Goal: Transaction & Acquisition: Purchase product/service

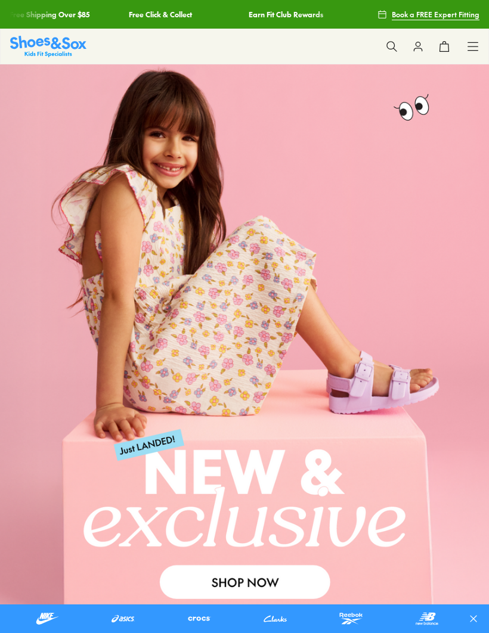
click at [470, 49] on icon at bounding box center [473, 47] width 12 height 12
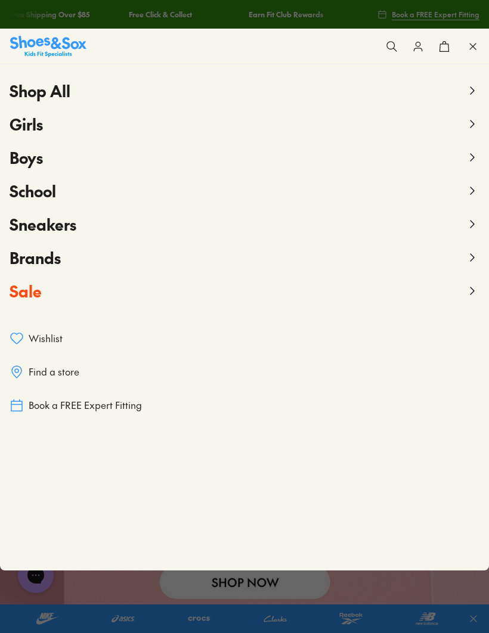
click at [470, 130] on icon at bounding box center [472, 124] width 14 height 14
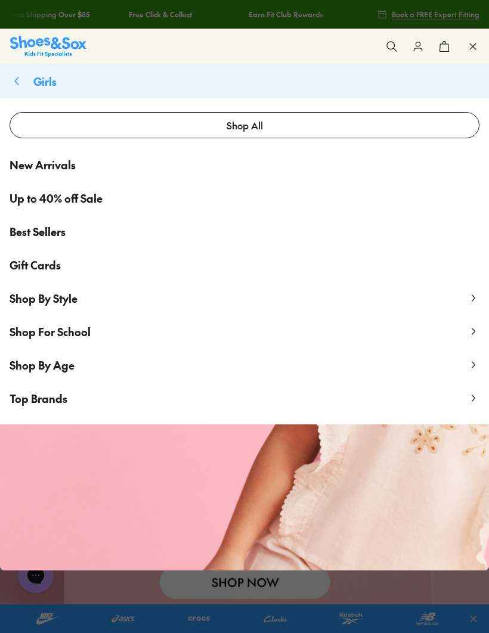
click at [27, 302] on span "Shop By Style" at bounding box center [44, 298] width 68 height 15
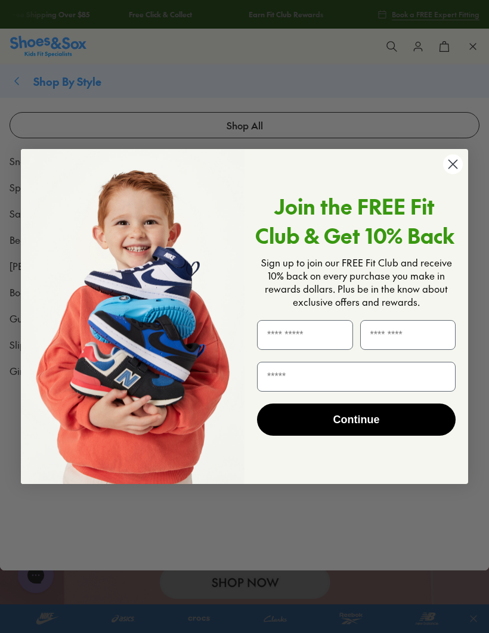
click at [449, 169] on circle "Close dialog" at bounding box center [453, 164] width 20 height 20
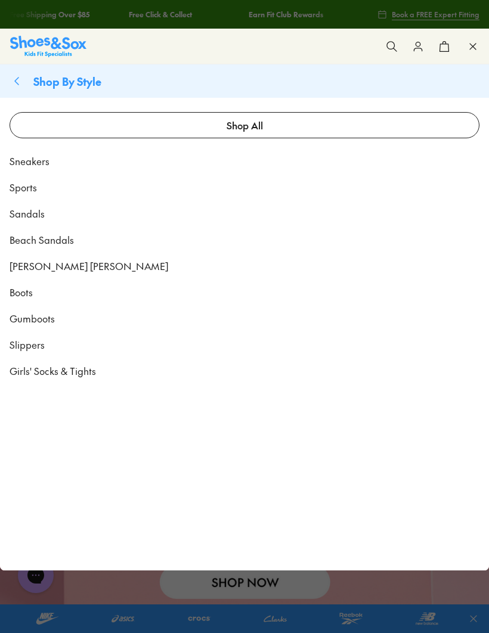
click at [25, 83] on button "Shop By Style" at bounding box center [244, 80] width 489 height 33
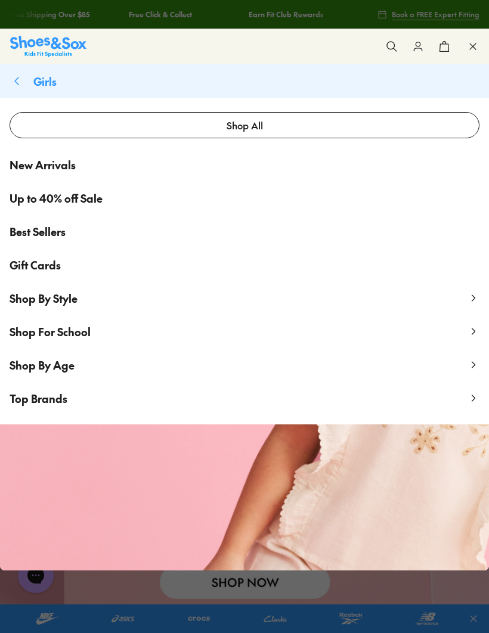
click at [34, 371] on span "Shop By Age" at bounding box center [42, 365] width 65 height 15
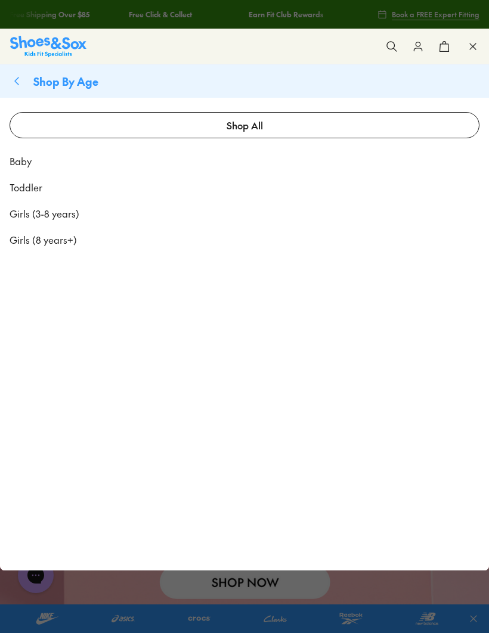
click at [27, 245] on span "Girls (8 years+)" at bounding box center [43, 239] width 67 height 14
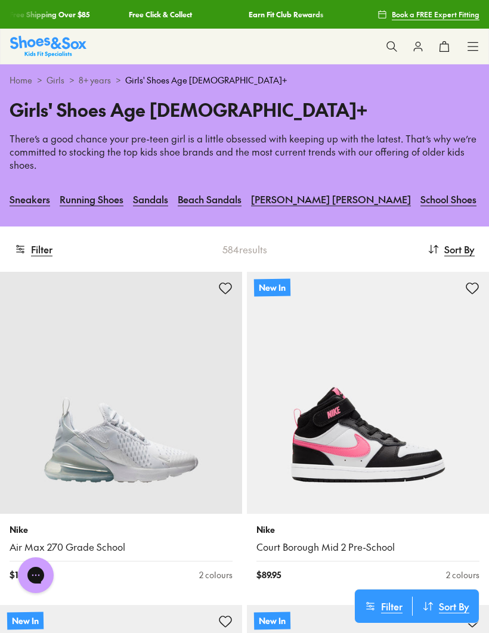
click at [41, 250] on button "Filter" at bounding box center [33, 249] width 38 height 26
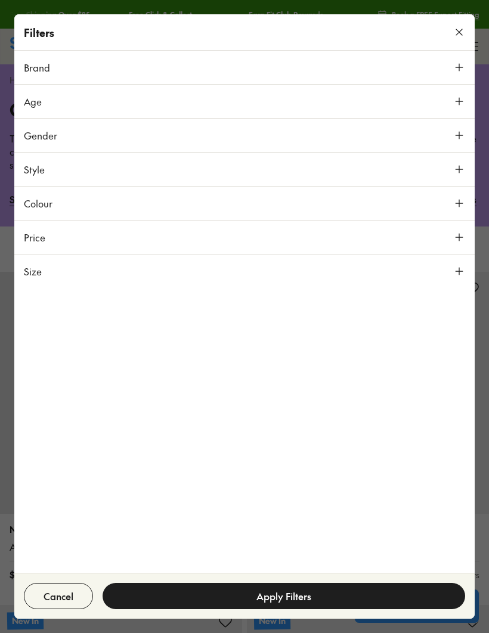
click at [29, 170] on span "Style" at bounding box center [34, 169] width 21 height 14
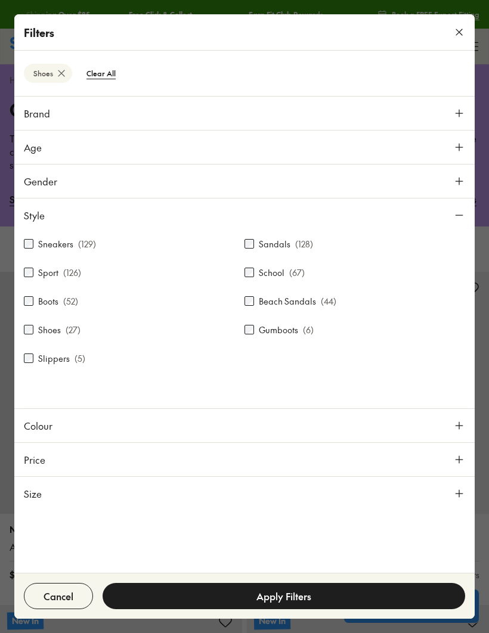
scroll to position [49, 0]
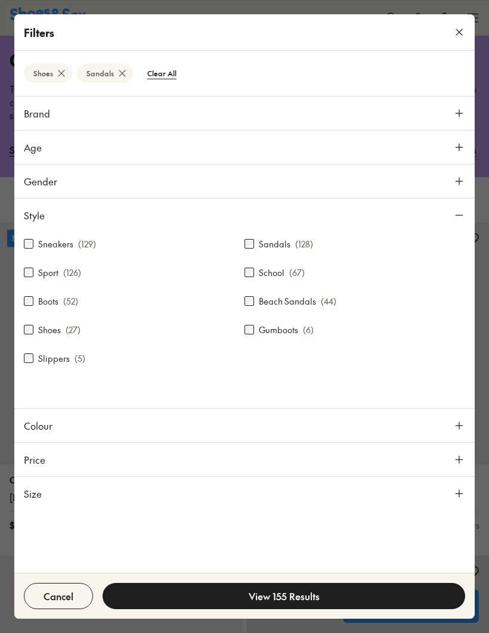
click at [386, 600] on button "View 155 Results" at bounding box center [283, 596] width 362 height 26
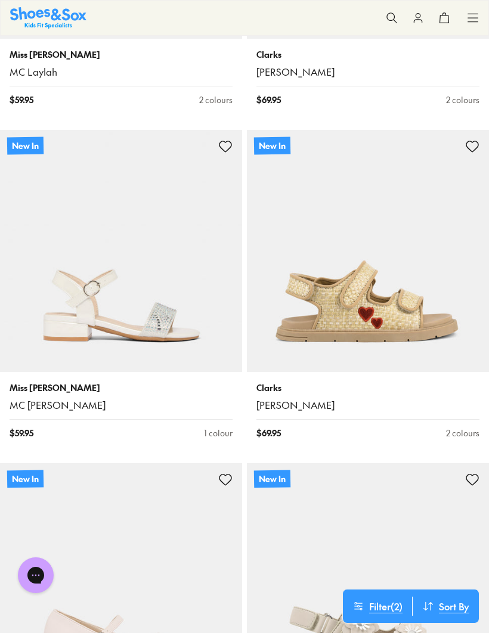
scroll to position [1794, 0]
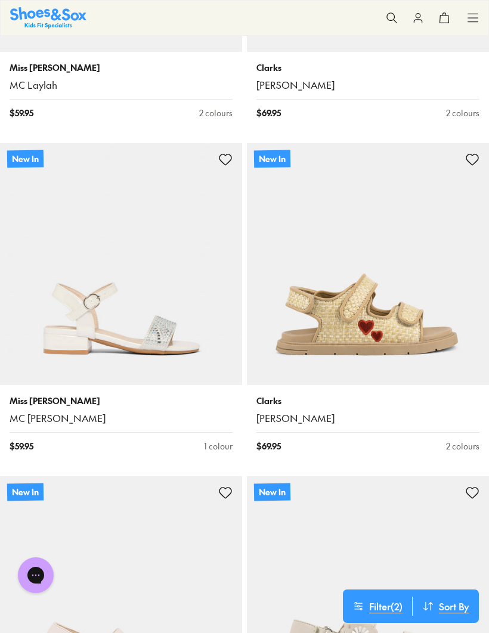
click at [225, 154] on use at bounding box center [225, 159] width 12 height 11
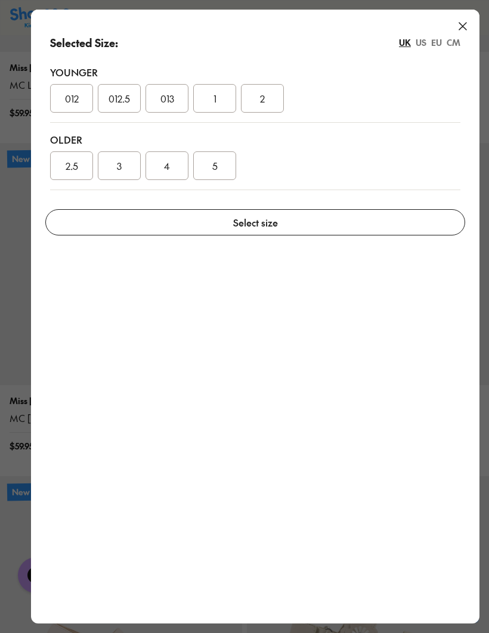
click at [466, 30] on use at bounding box center [462, 26] width 7 height 7
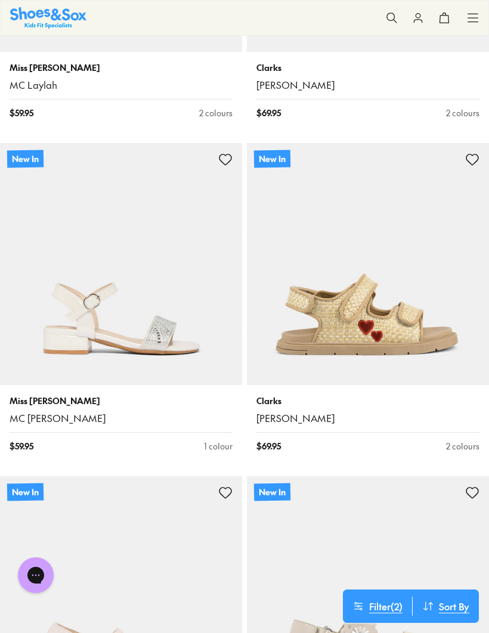
click at [223, 155] on icon at bounding box center [225, 160] width 14 height 14
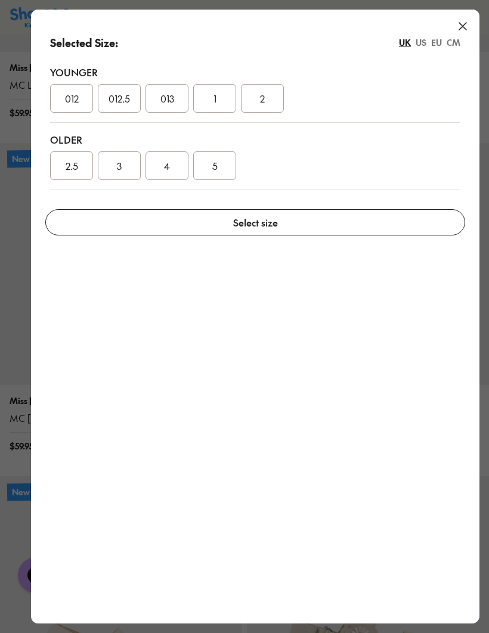
click at [167, 165] on span "4" at bounding box center [167, 165] width 6 height 14
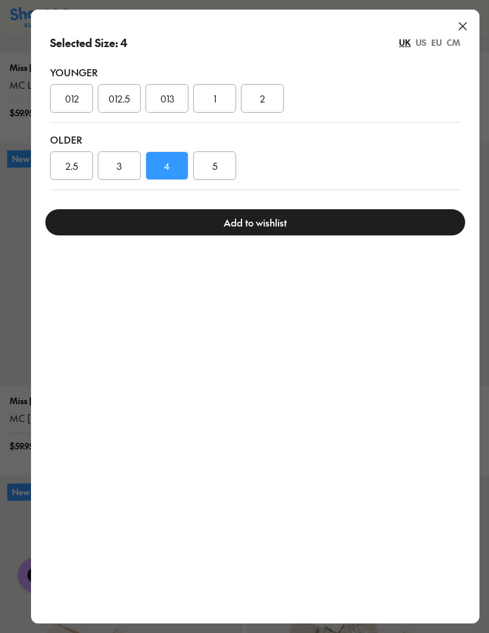
click at [171, 224] on button "Add to wishlist" at bounding box center [254, 222] width 419 height 26
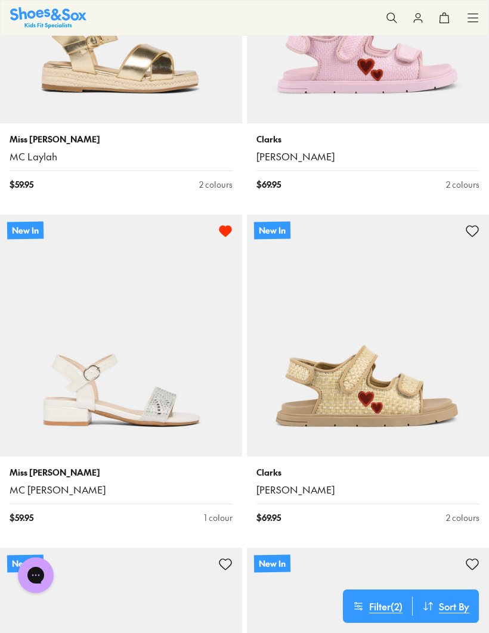
scroll to position [1714, 0]
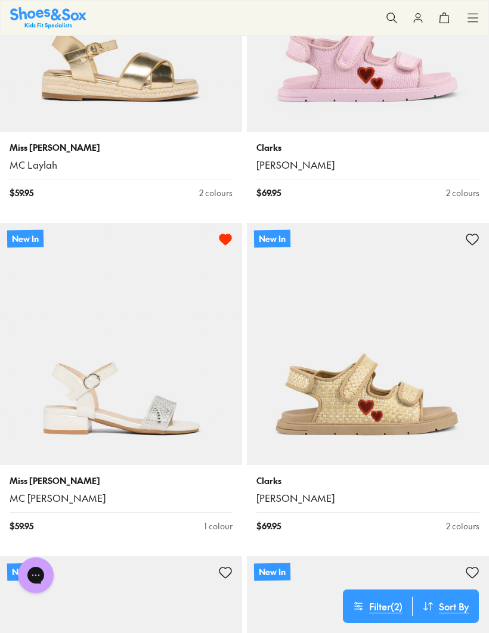
click at [2, 348] on img at bounding box center [121, 344] width 242 height 242
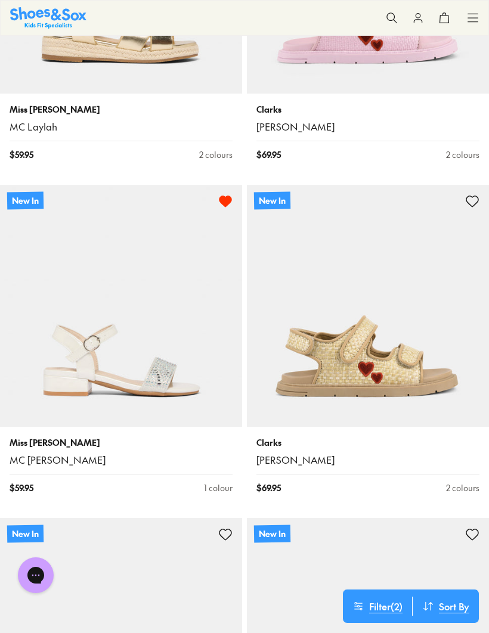
scroll to position [1755, 0]
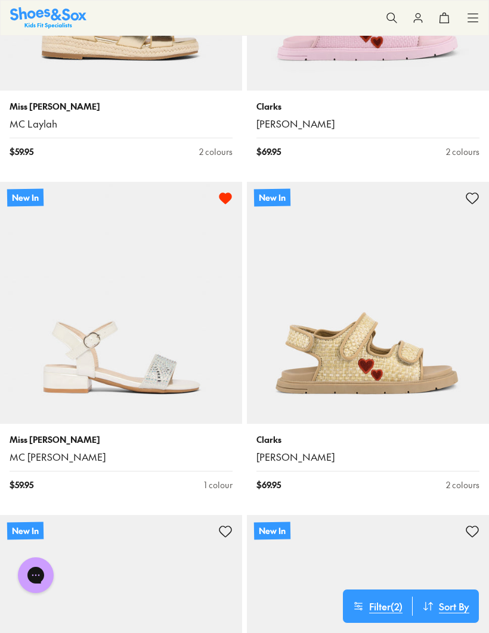
click at [21, 318] on img at bounding box center [121, 303] width 242 height 242
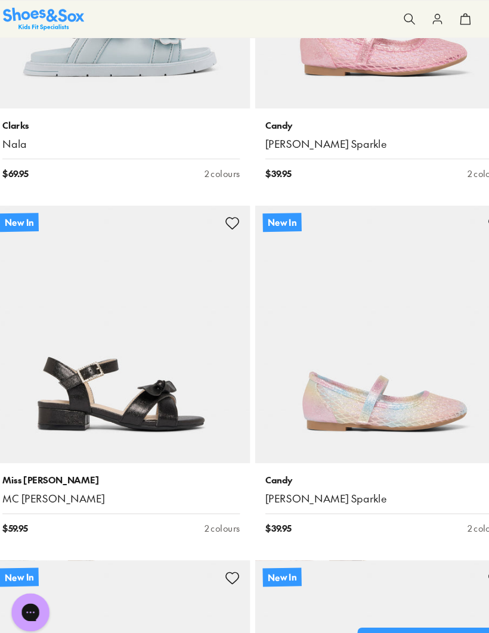
scroll to position [2755, 0]
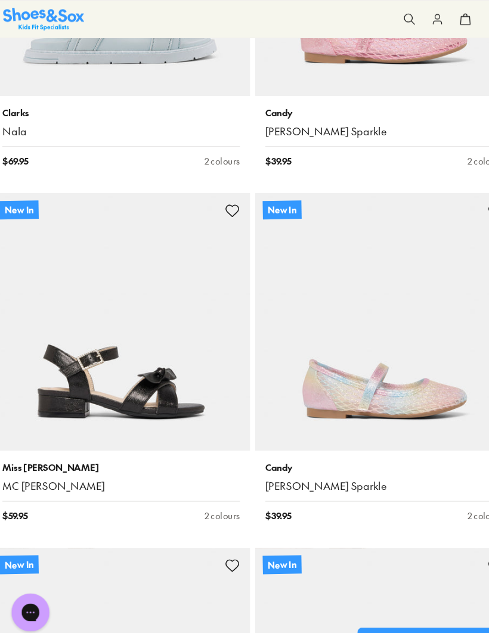
click at [58, 359] on img at bounding box center [121, 302] width 242 height 242
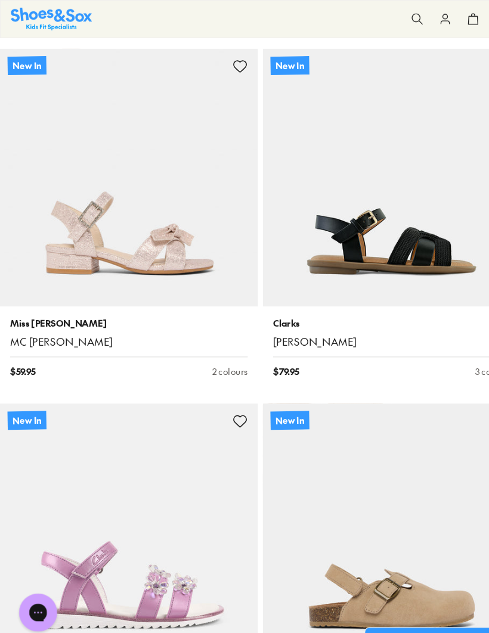
scroll to position [3889, 0]
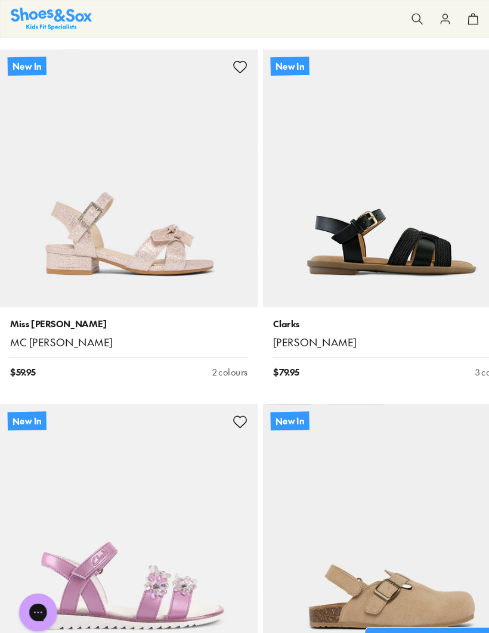
click at [62, 229] on img at bounding box center [121, 167] width 242 height 242
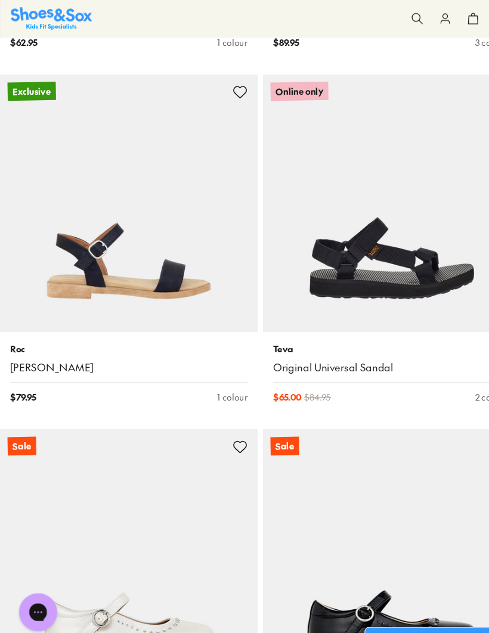
scroll to position [14189, 0]
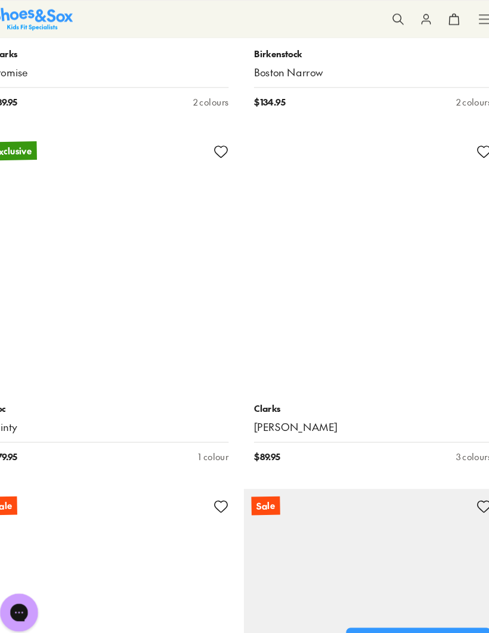
scroll to position [18788, 0]
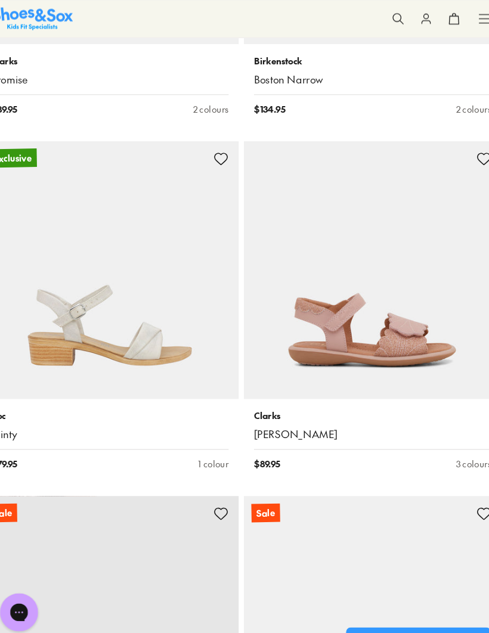
click at [158, 275] on img at bounding box center [121, 254] width 242 height 242
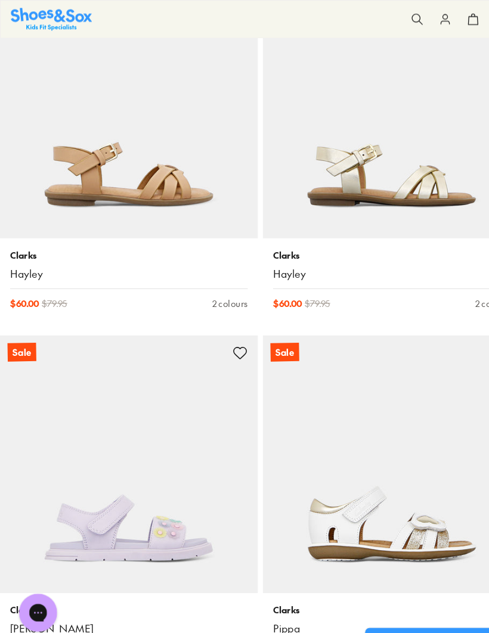
scroll to position [24911, 0]
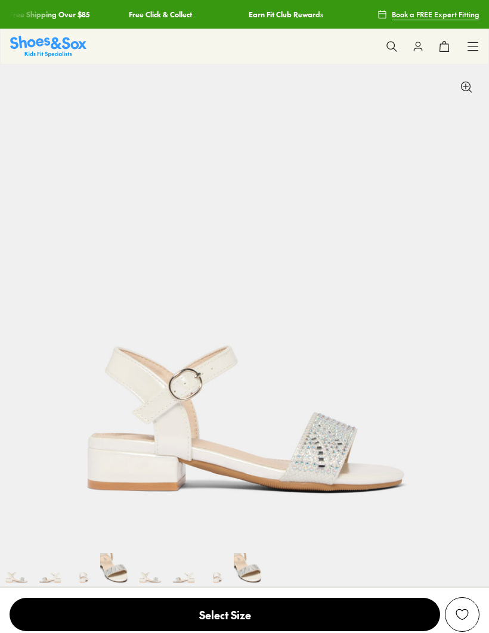
select select "*"
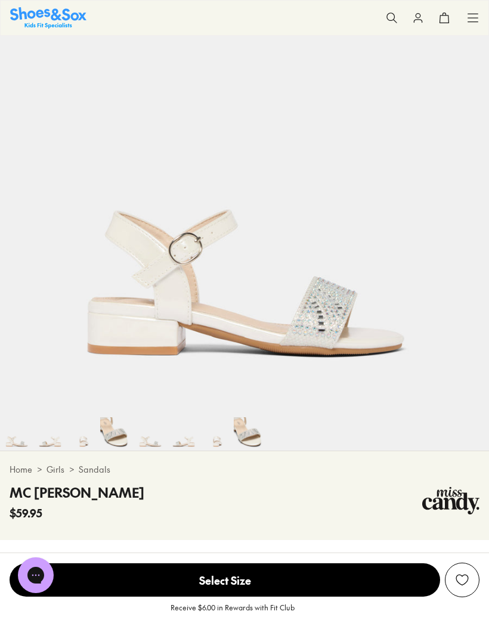
click at [50, 441] on img at bounding box center [49, 433] width 33 height 33
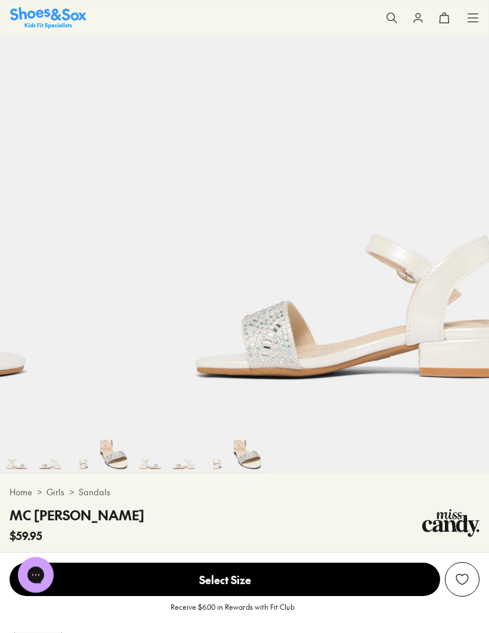
scroll to position [95, 0]
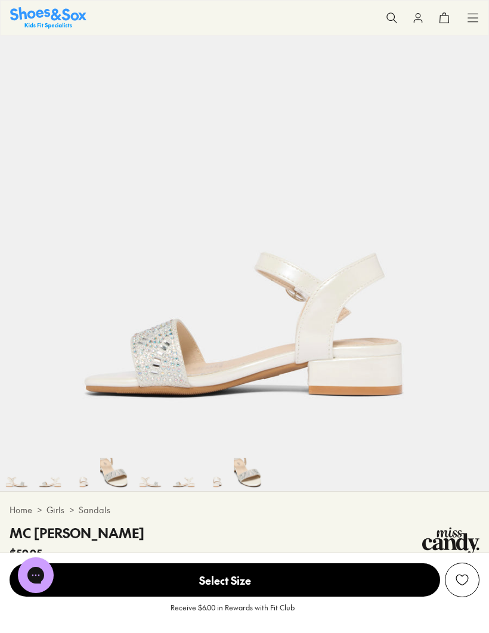
click at [86, 481] on img at bounding box center [83, 474] width 33 height 33
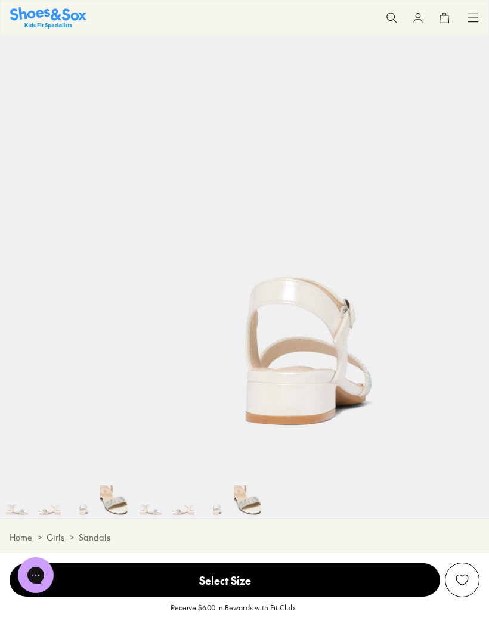
scroll to position [64, 0]
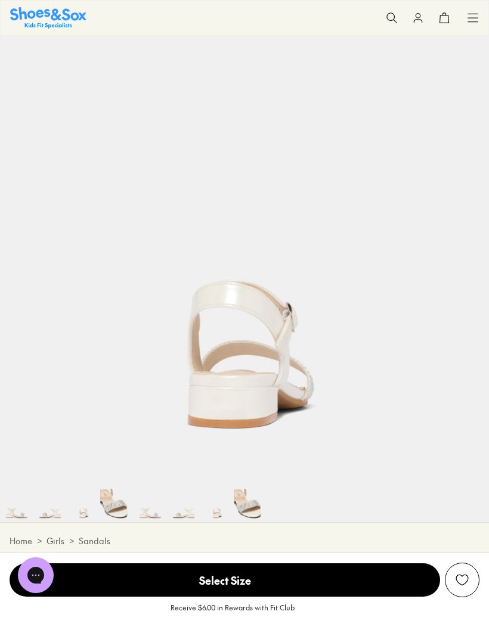
scroll to position [95, 0]
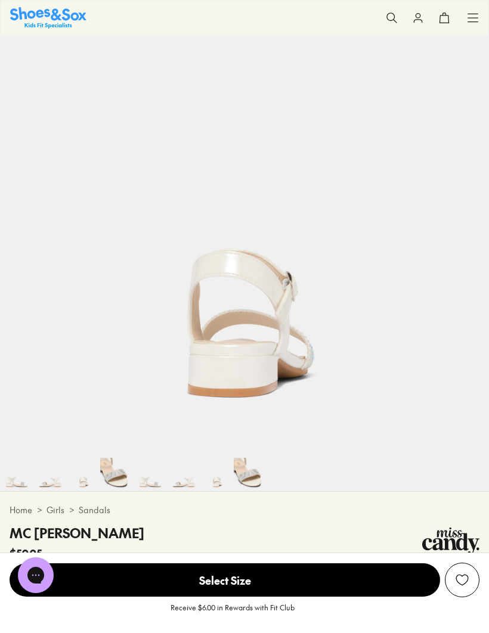
scroll to position [178, 0]
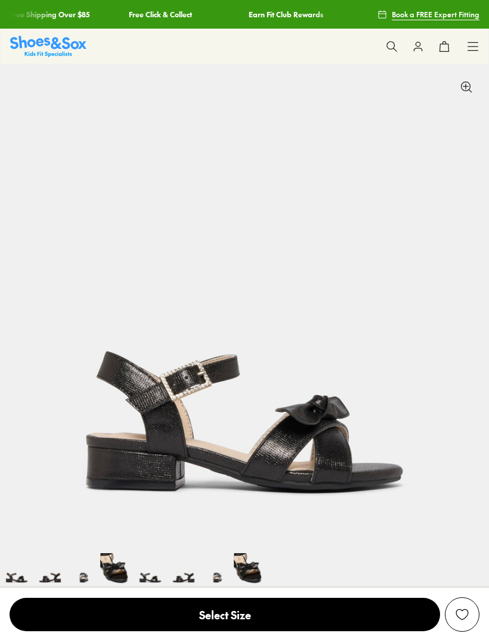
select select "*"
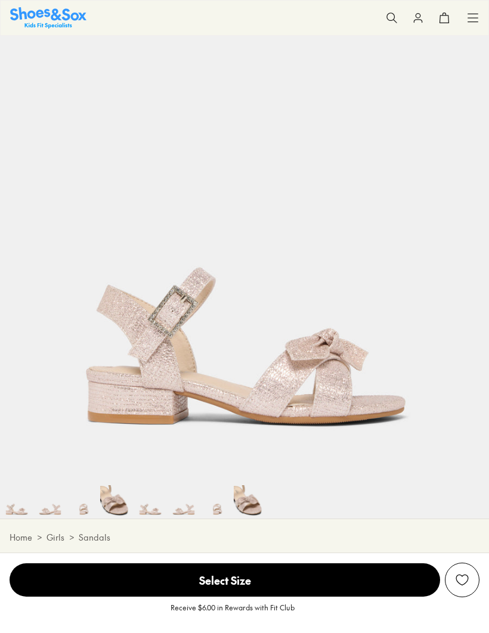
select select "*"
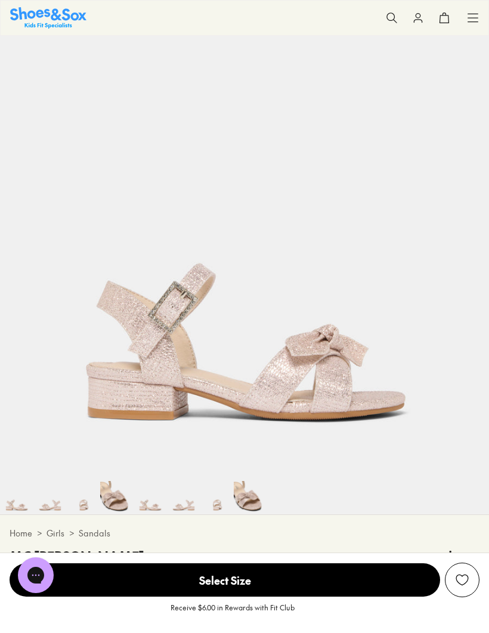
click at [256, 493] on img at bounding box center [250, 497] width 33 height 33
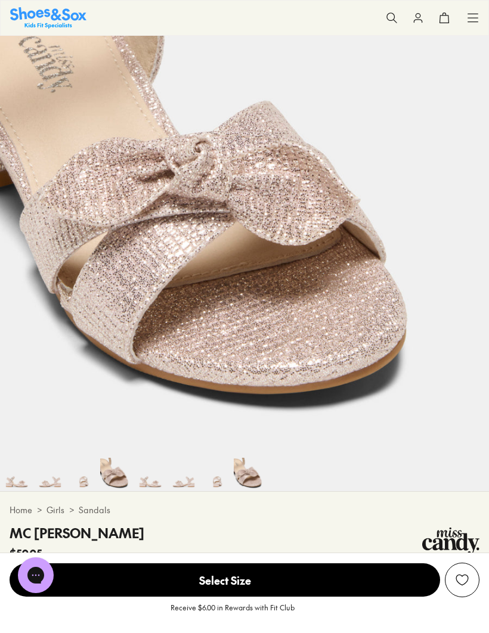
scroll to position [0, 3420]
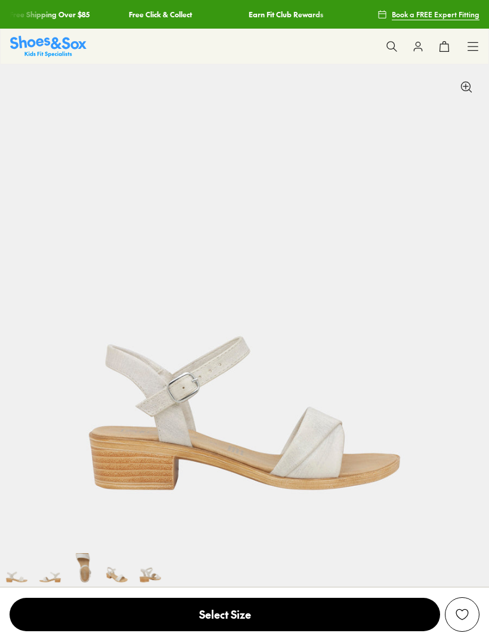
select select "*"
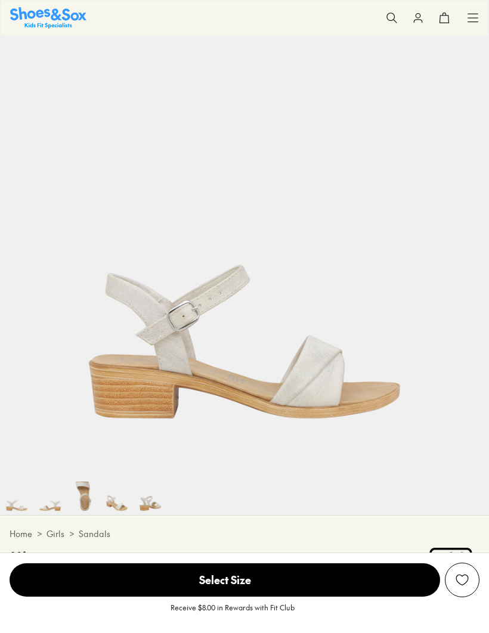
scroll to position [76, 0]
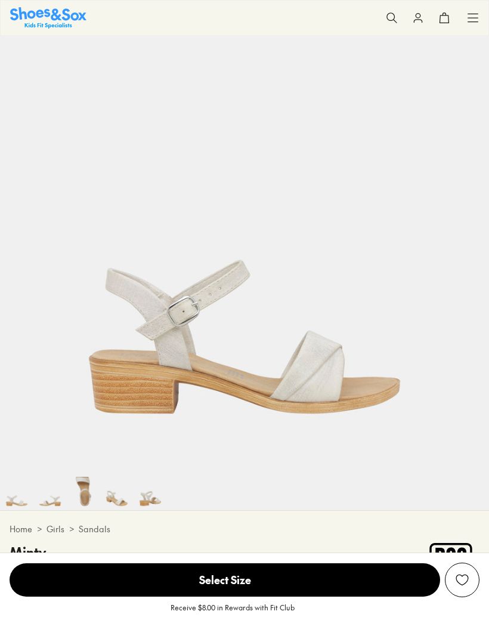
click at [118, 496] on img at bounding box center [116, 493] width 33 height 33
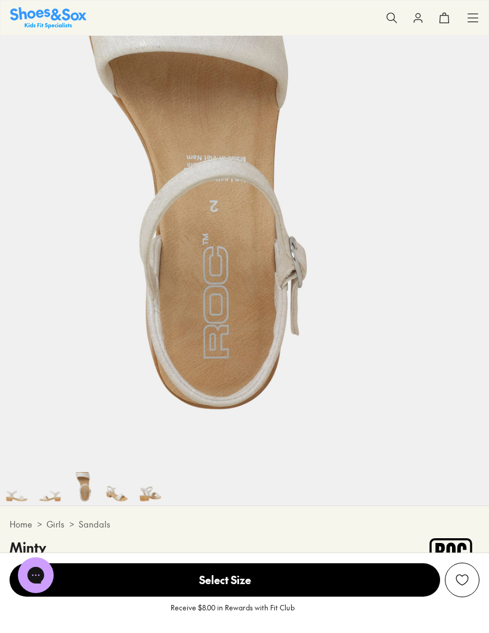
scroll to position [0, 1466]
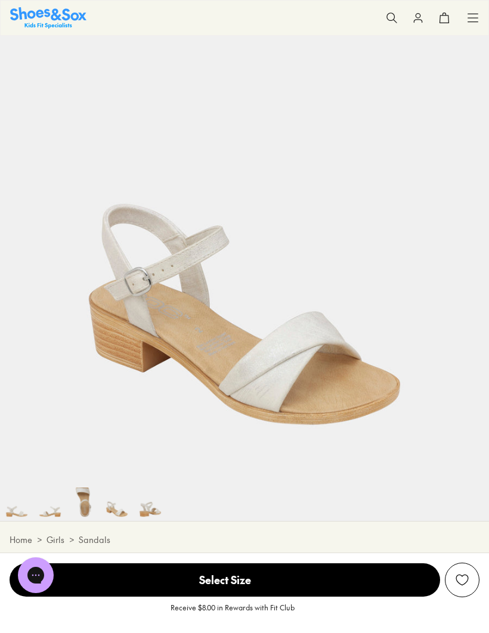
click at [159, 507] on img at bounding box center [149, 503] width 33 height 33
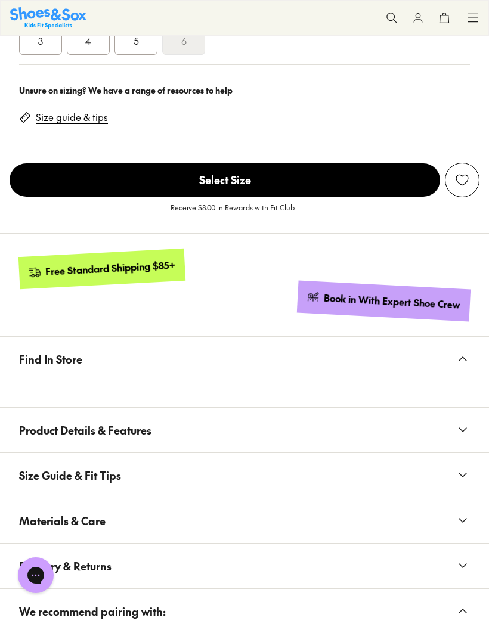
scroll to position [943, 0]
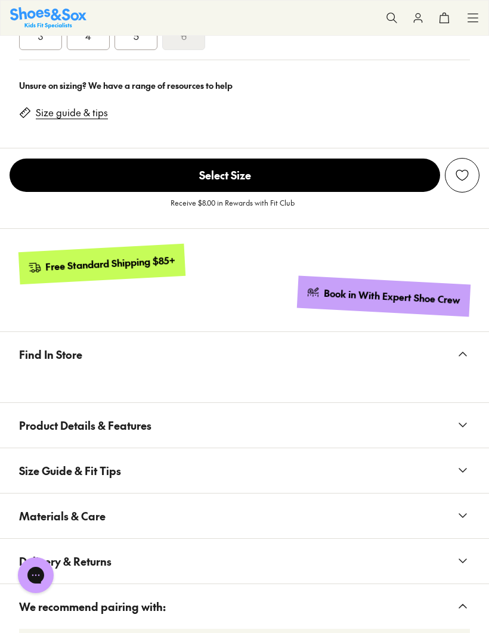
click at [69, 428] on span "Product Details & Features" at bounding box center [85, 425] width 132 height 35
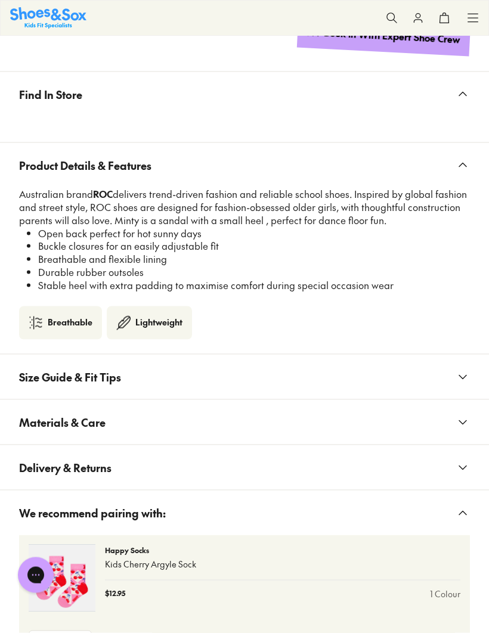
scroll to position [1211, 0]
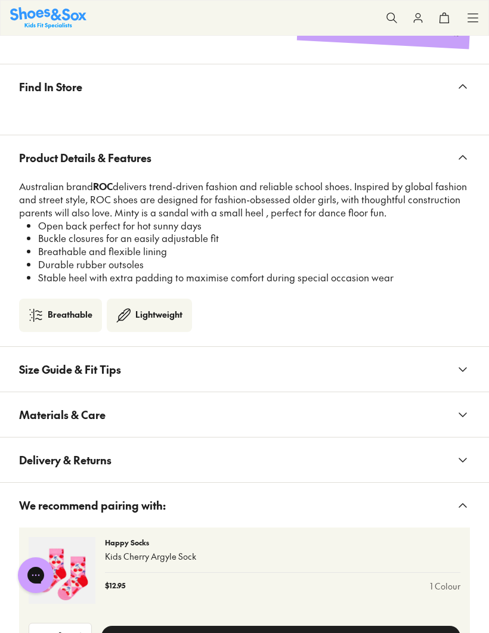
click at [38, 414] on span "Materials & Care" at bounding box center [62, 414] width 86 height 35
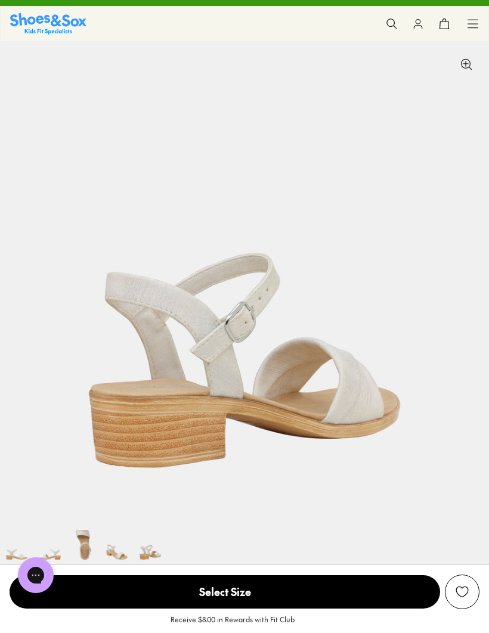
scroll to position [118, 0]
